Goal: Find specific page/section: Find specific page/section

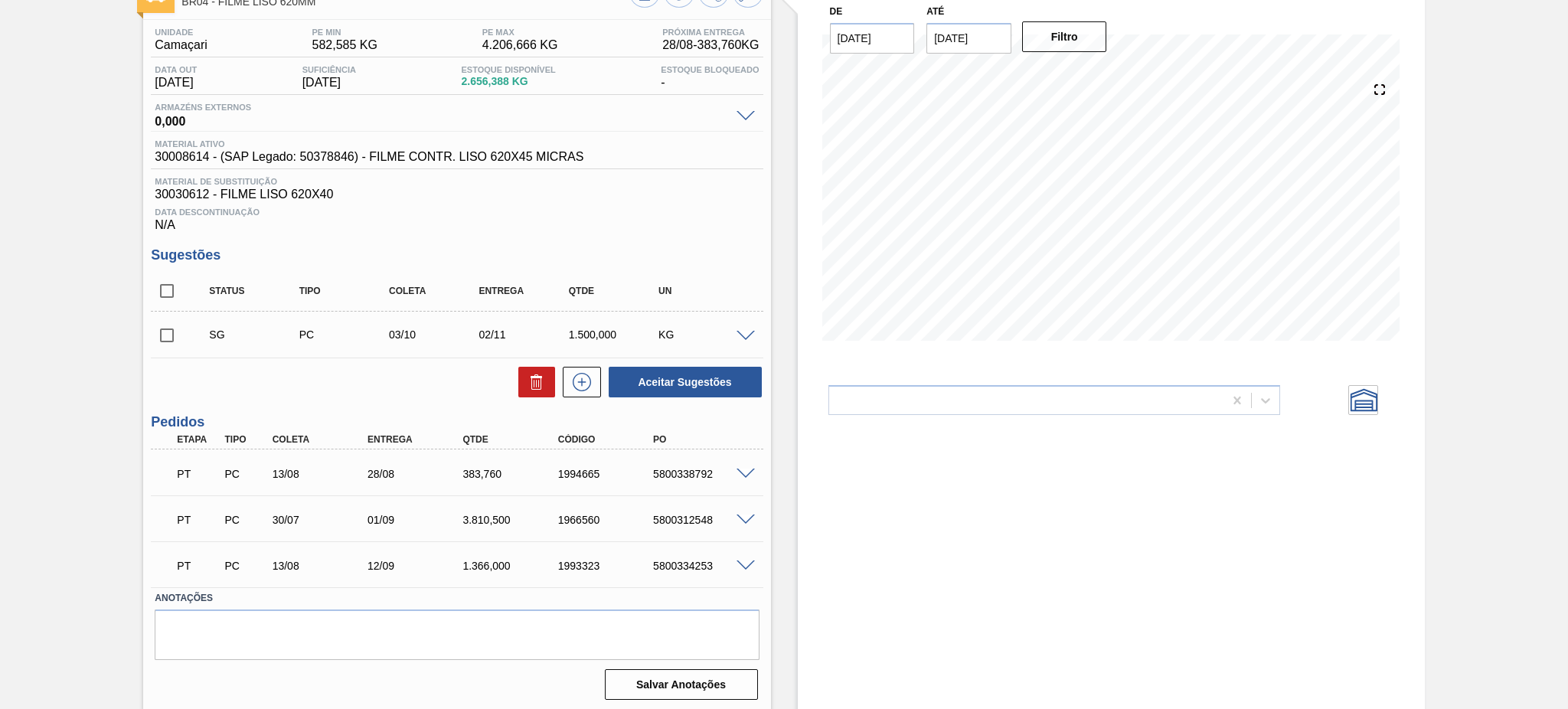
scroll to position [109, 0]
click at [743, 469] on span at bounding box center [746, 473] width 18 height 12
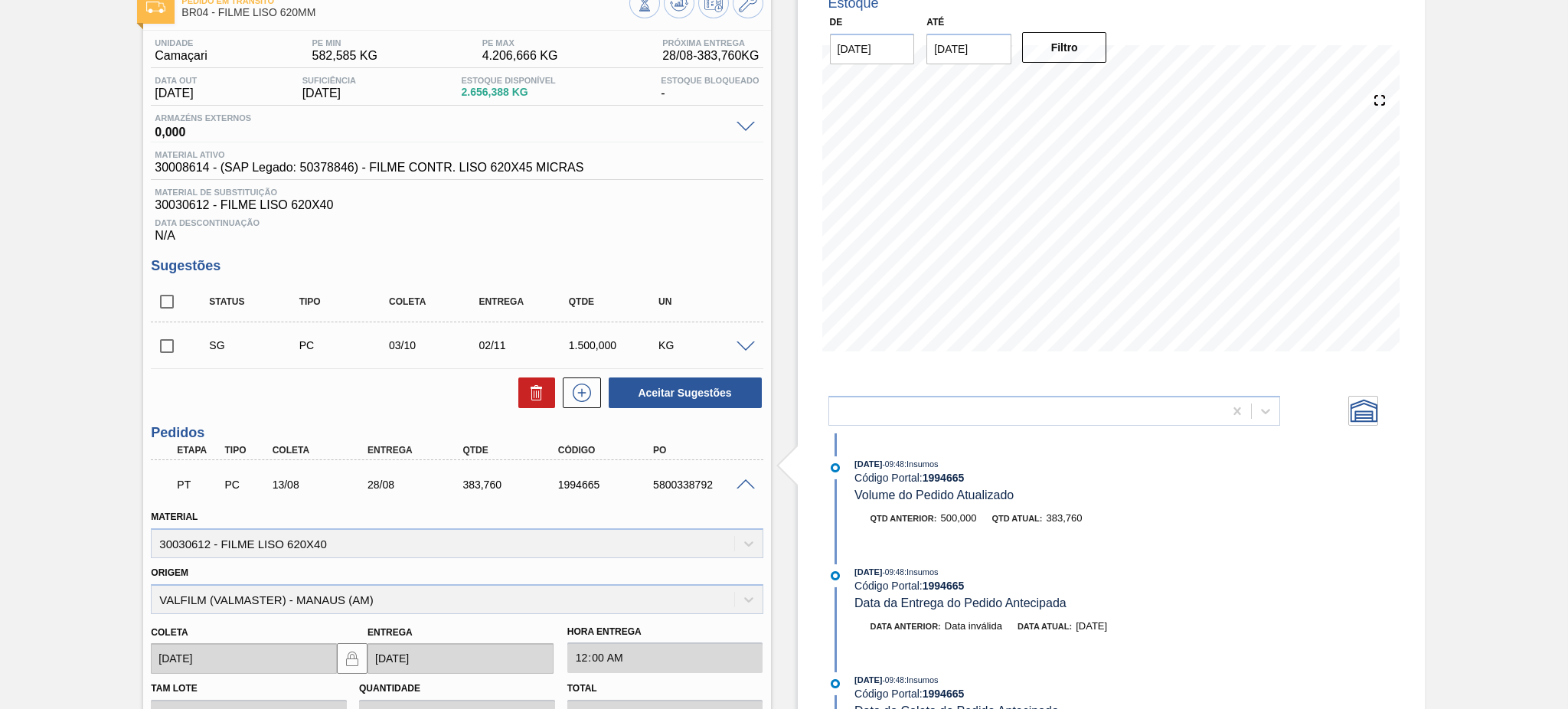
scroll to position [78, 0]
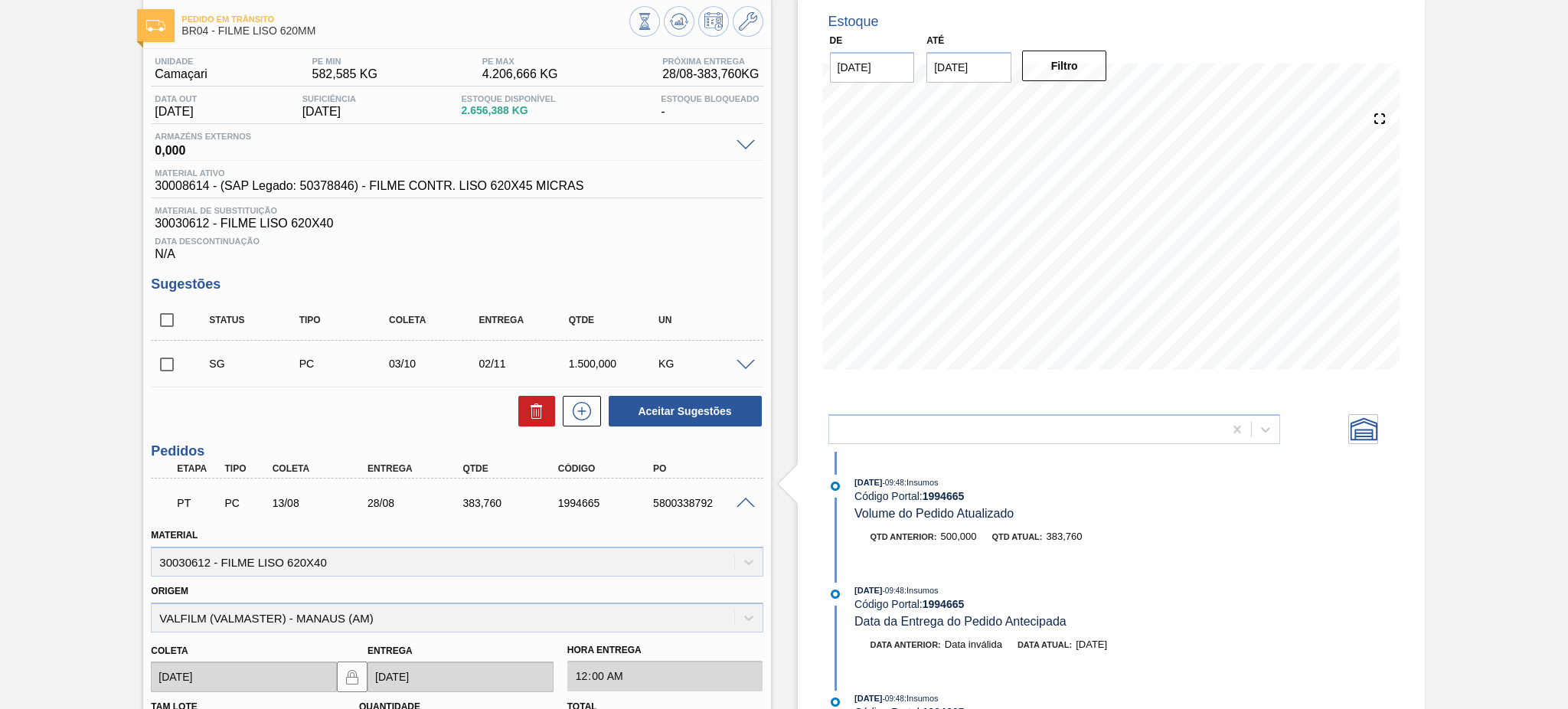
click at [749, 498] on span at bounding box center [746, 504] width 18 height 12
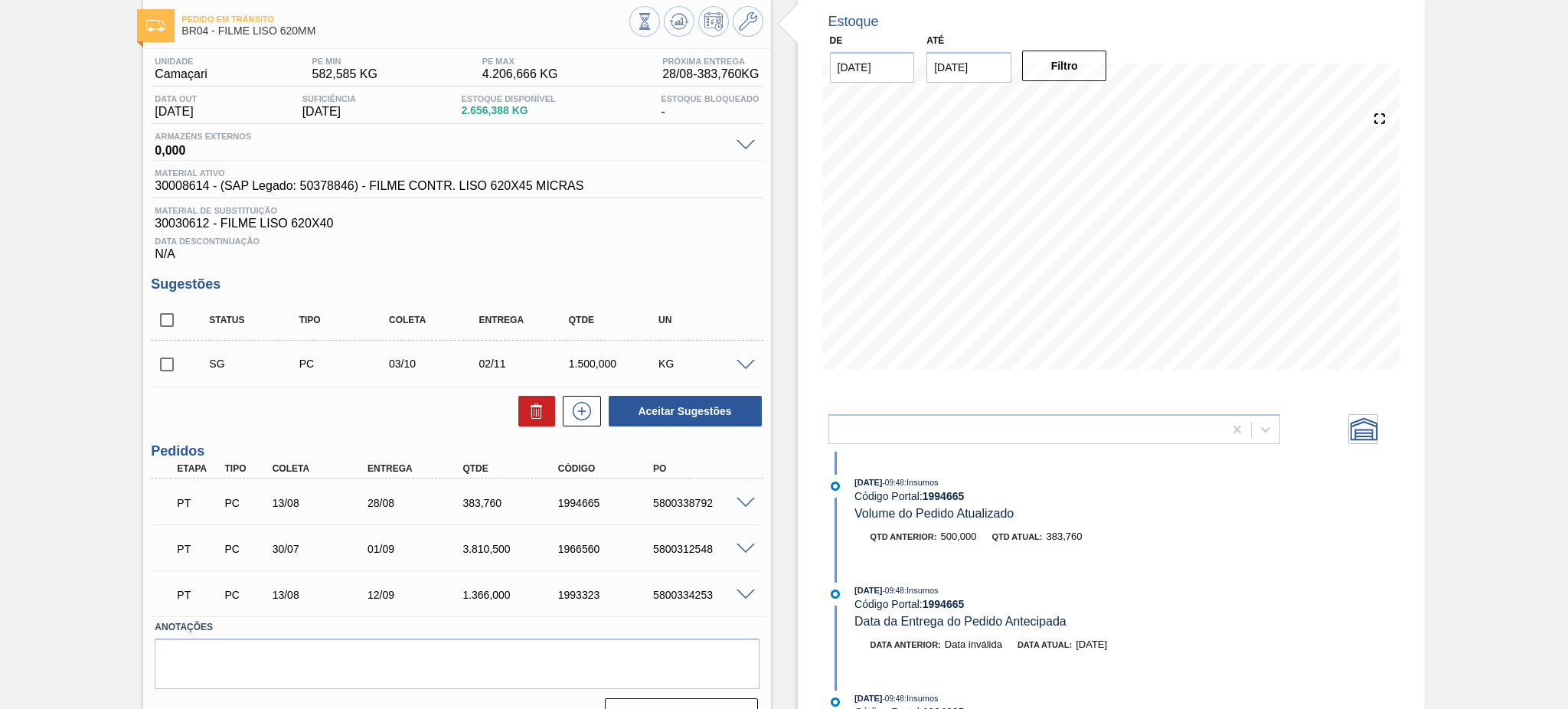
click at [748, 543] on div at bounding box center [748, 548] width 31 height 12
click at [748, 544] on span at bounding box center [746, 550] width 18 height 12
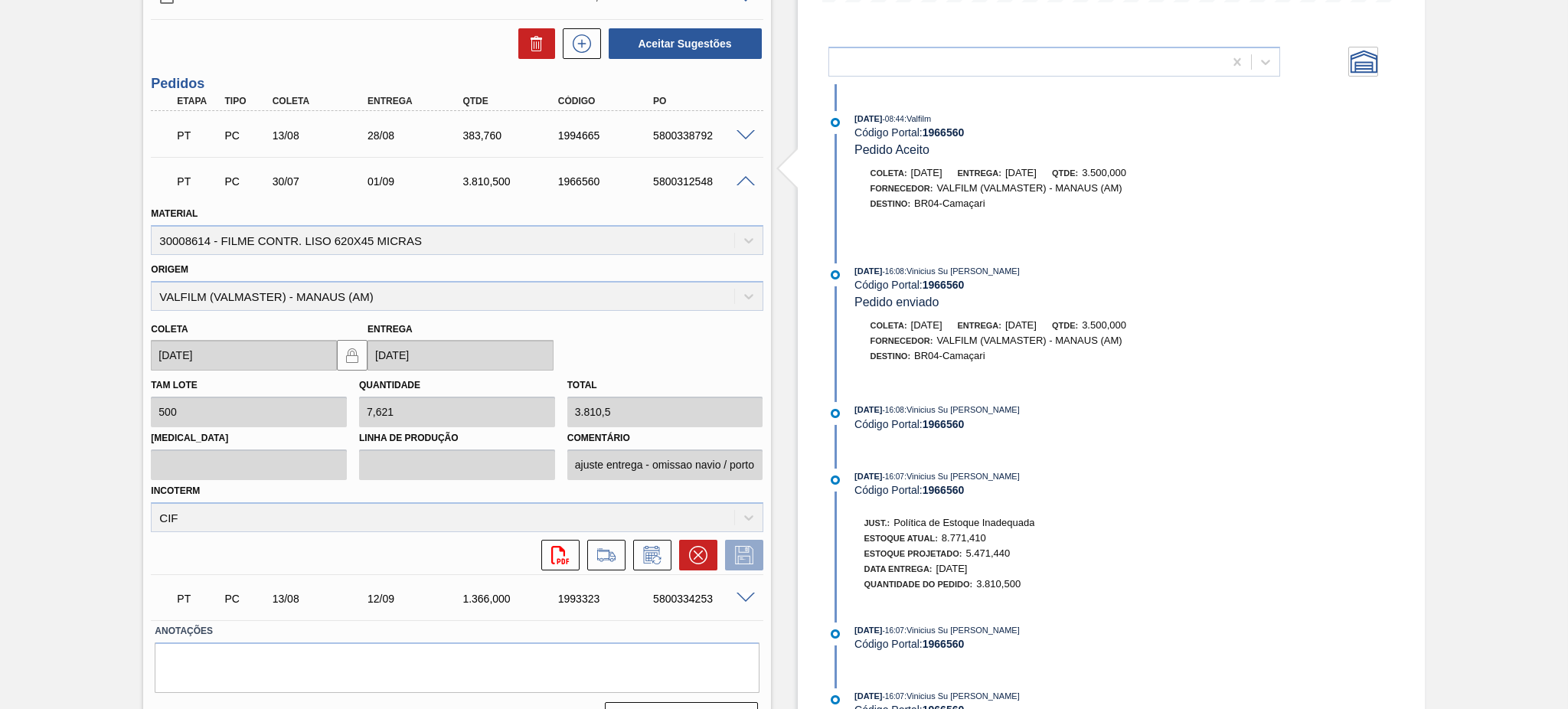
scroll to position [486, 0]
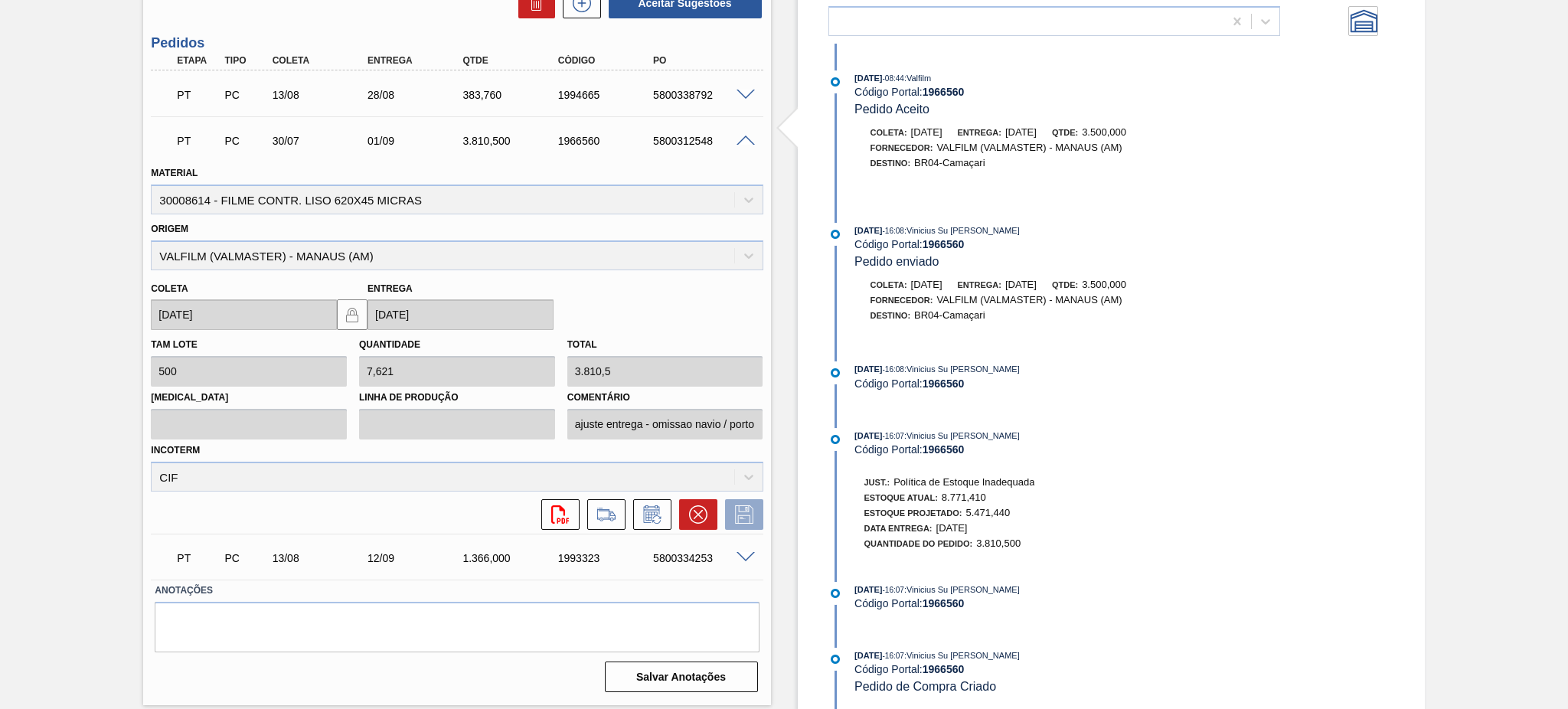
click at [743, 134] on div at bounding box center [748, 140] width 31 height 12
click at [743, 139] on span at bounding box center [746, 142] width 18 height 12
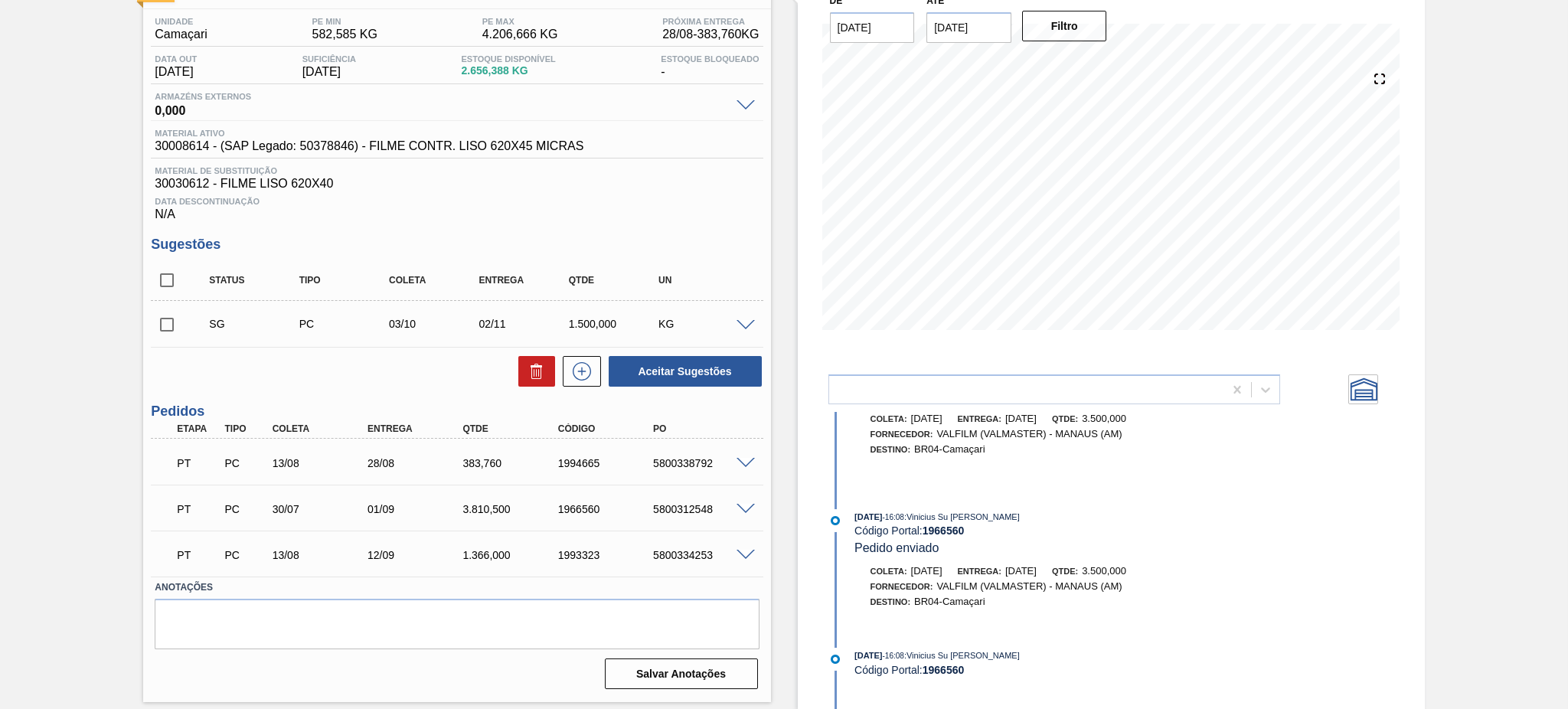
scroll to position [118, 0]
click at [1290, 490] on div "Estoque De [DATE] Até [DATE] Filtro Armazém Externo doubleChart [DATE] 09:15 : …" at bounding box center [1112, 335] width 628 height 750
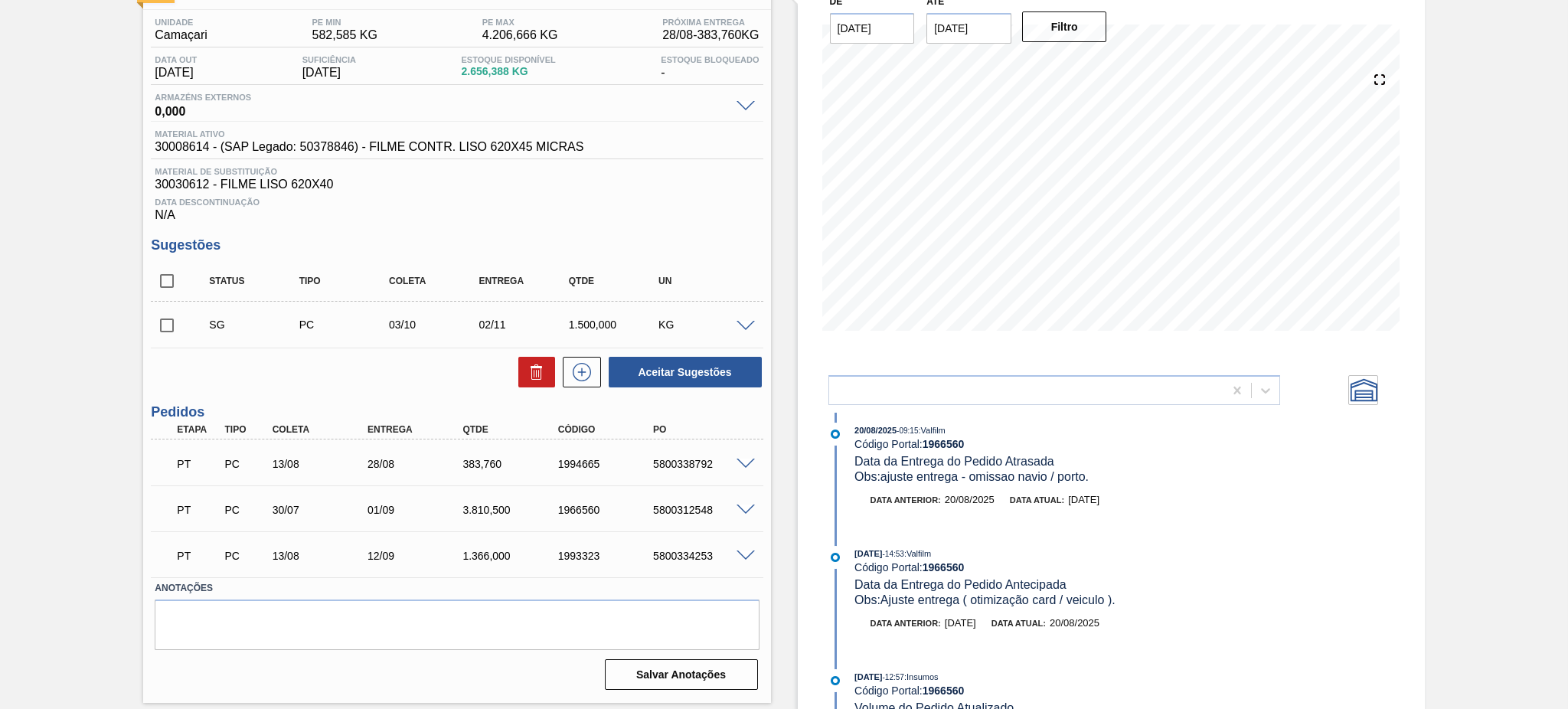
scroll to position [0, 0]
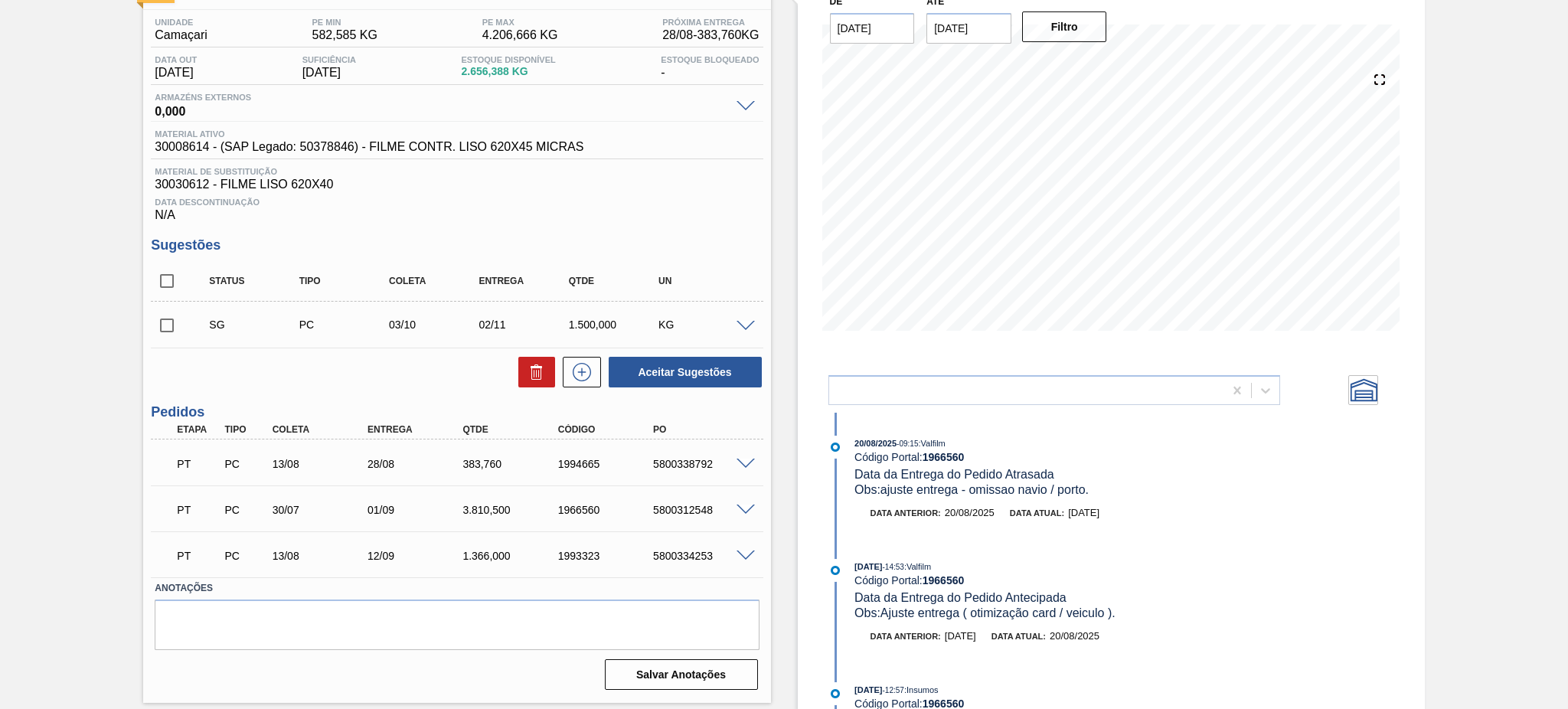
click at [1357, 393] on icon at bounding box center [1364, 390] width 26 height 23
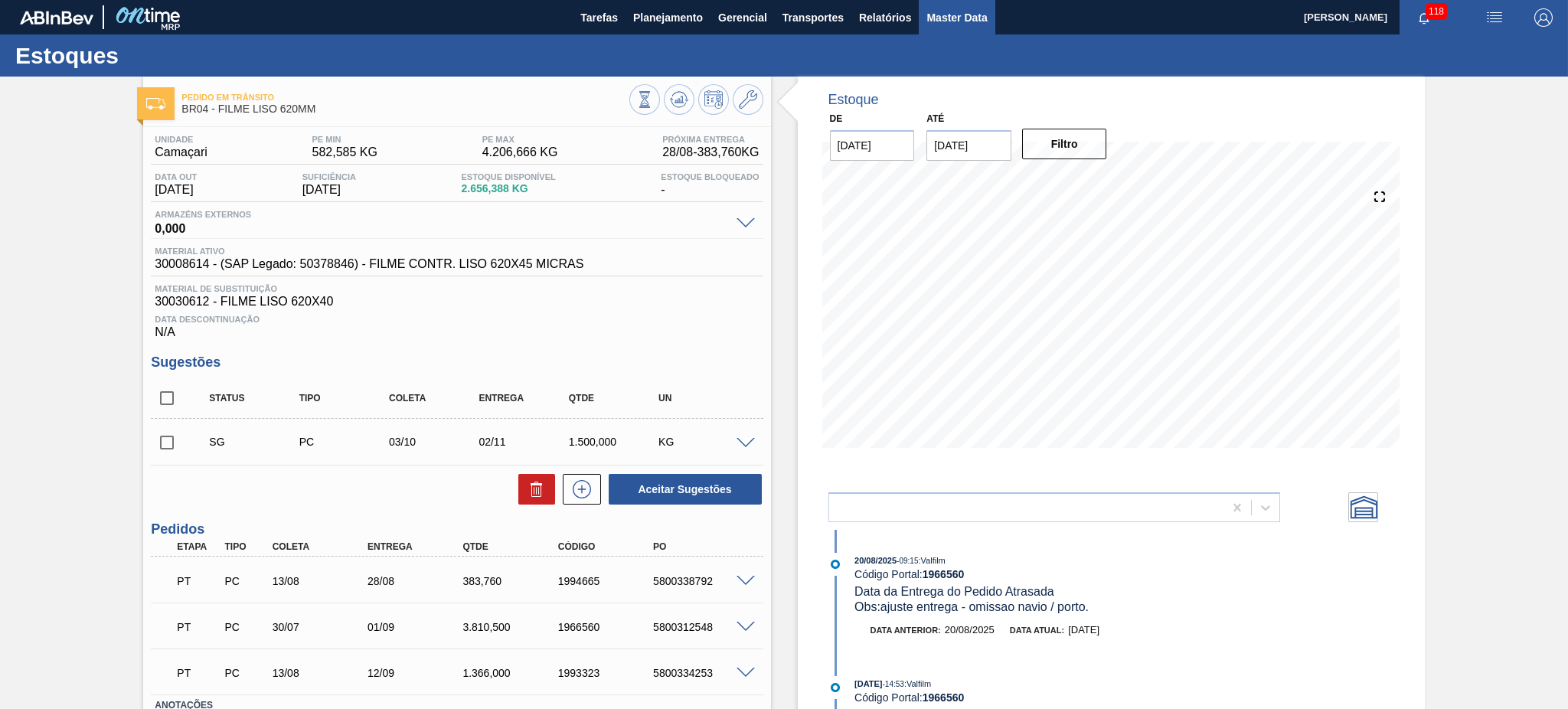
click at [960, 24] on span "Master Data" at bounding box center [956, 17] width 60 height 18
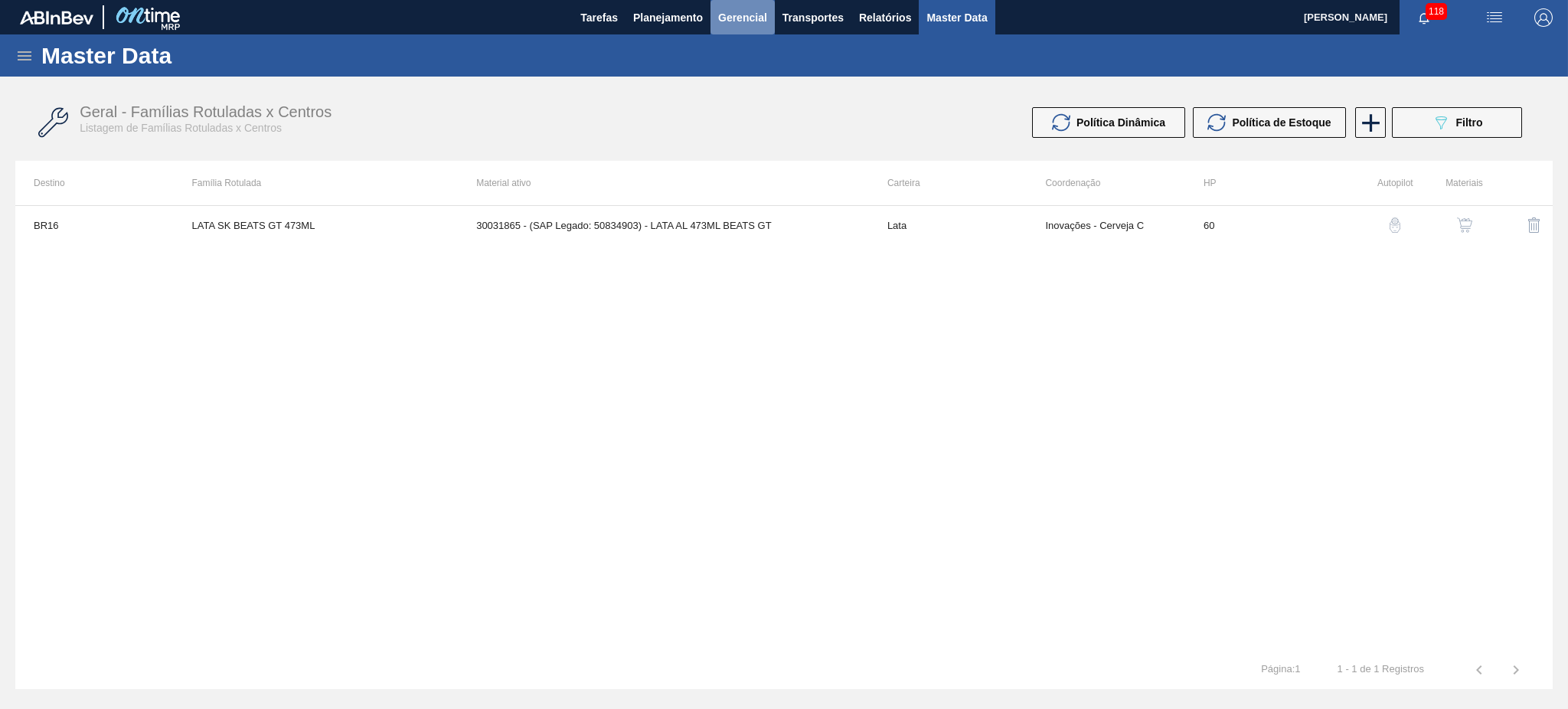
click at [765, 13] on span "Gerencial" at bounding box center [743, 17] width 49 height 18
click at [876, 19] on div at bounding box center [784, 354] width 1568 height 709
click at [617, 11] on span "Tarefas" at bounding box center [599, 17] width 37 height 18
